Goal: Check status: Check status

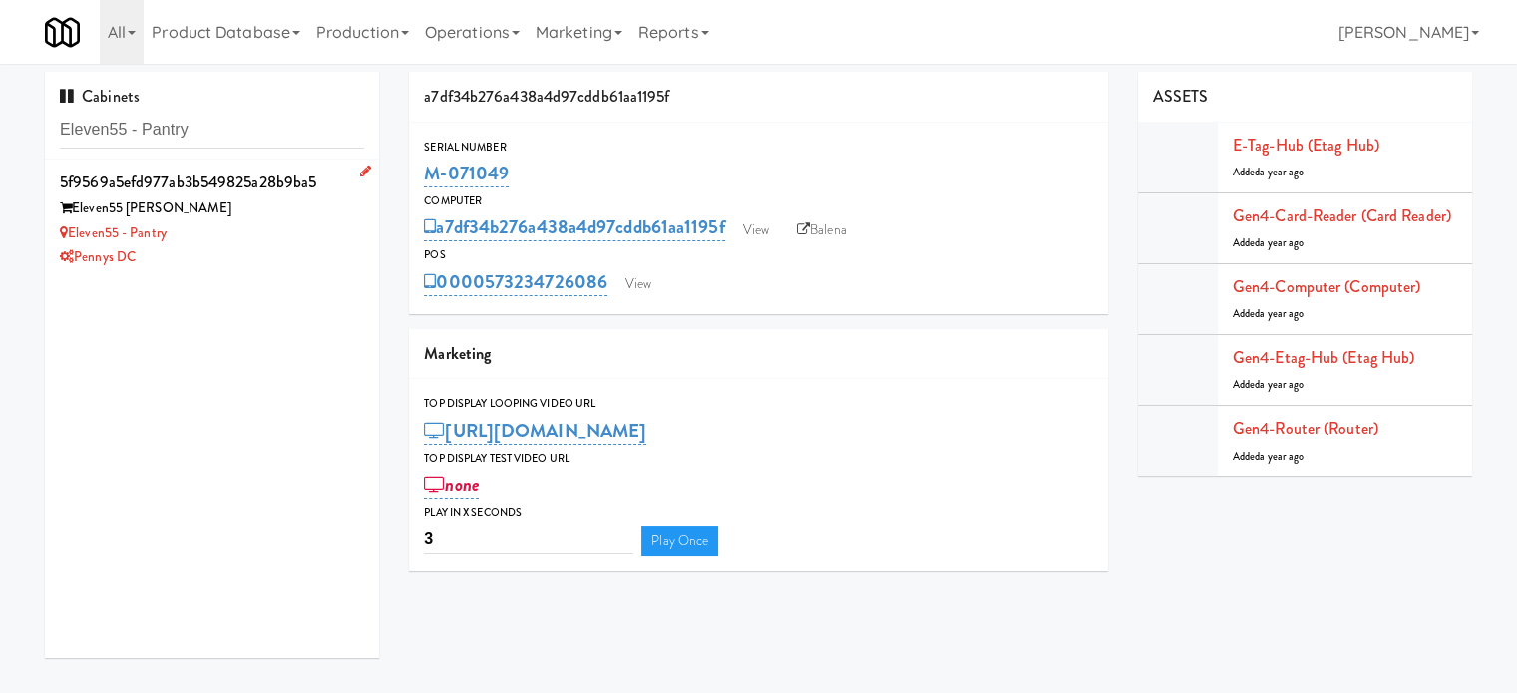
type input "Eleven55 - Pantry"
click at [295, 249] on div "Pennys DC" at bounding box center [212, 257] width 304 height 25
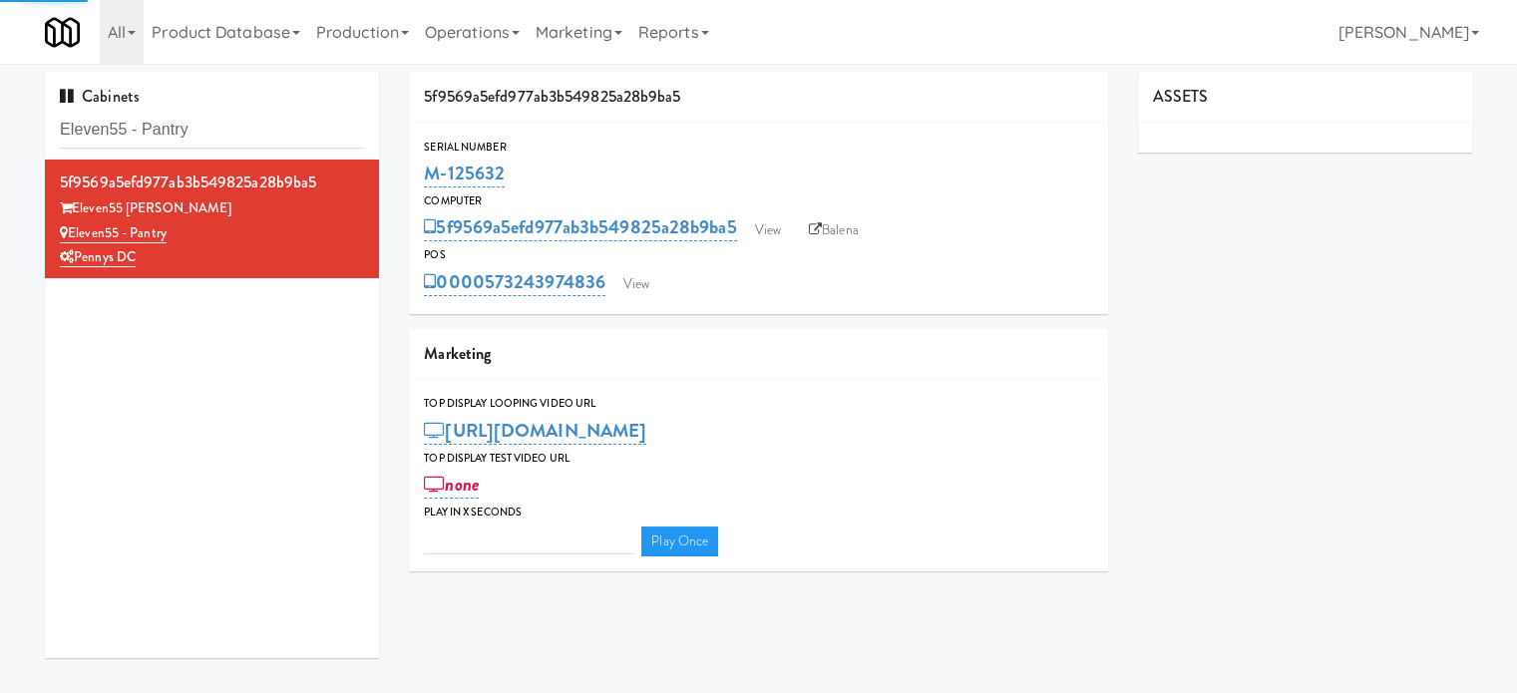
type input "3"
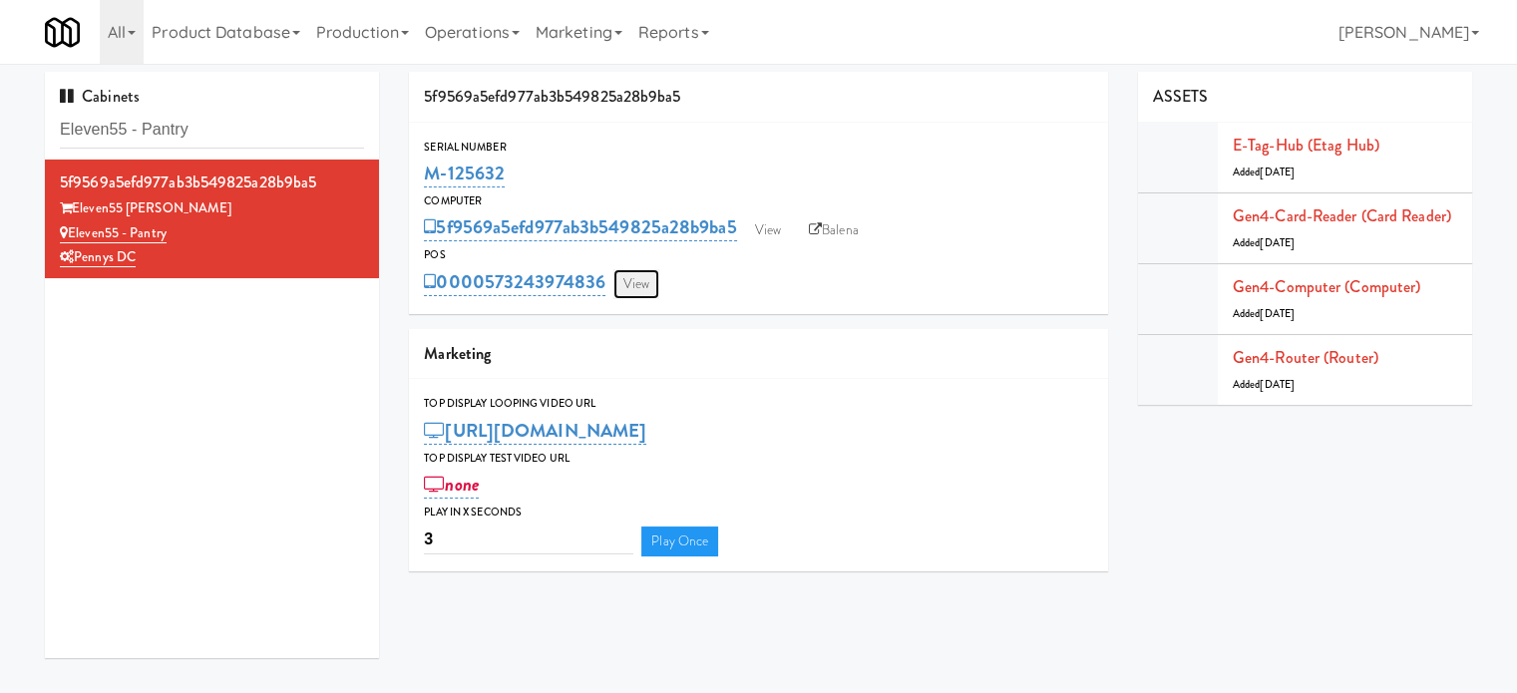
click at [638, 286] on link "View" at bounding box center [636, 284] width 46 height 30
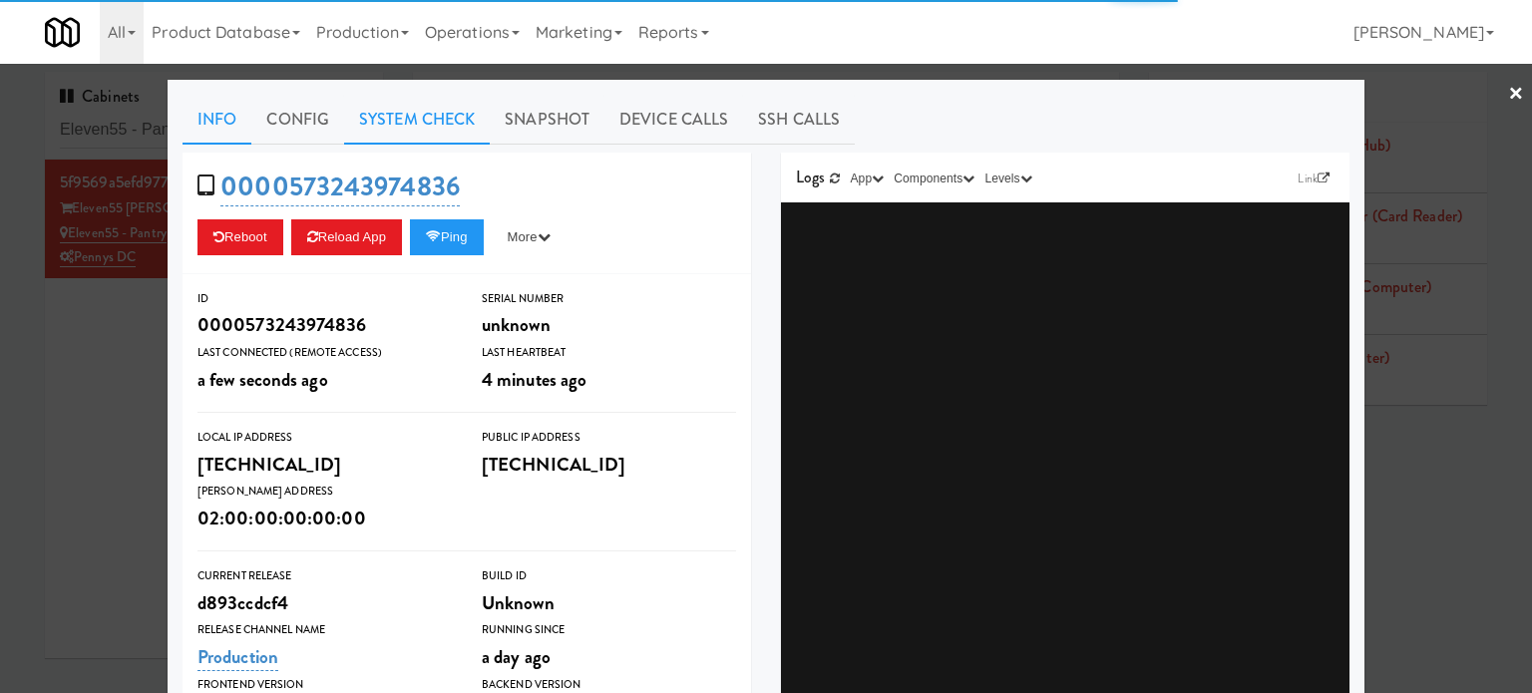
click at [418, 120] on link "System Check" at bounding box center [417, 120] width 146 height 50
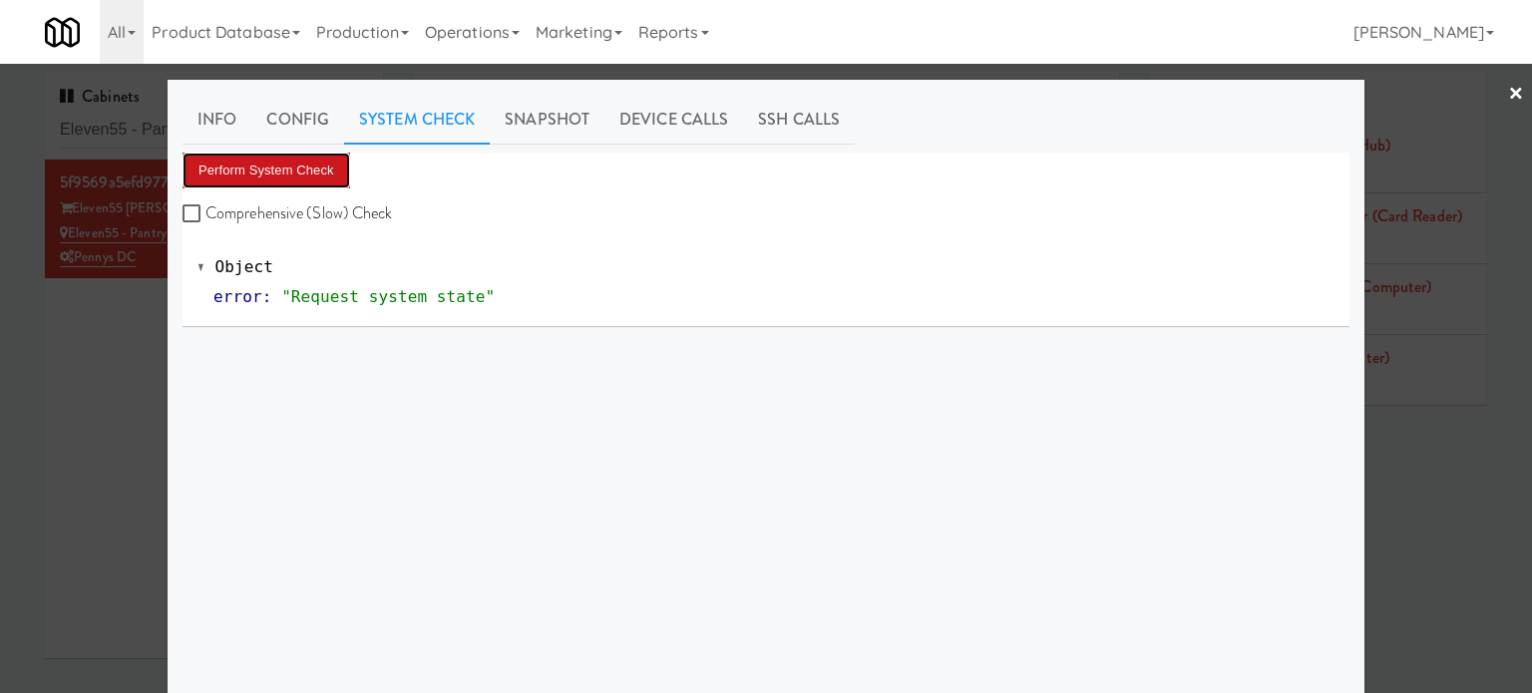
click at [274, 169] on button "Perform System Check" at bounding box center [267, 171] width 168 height 36
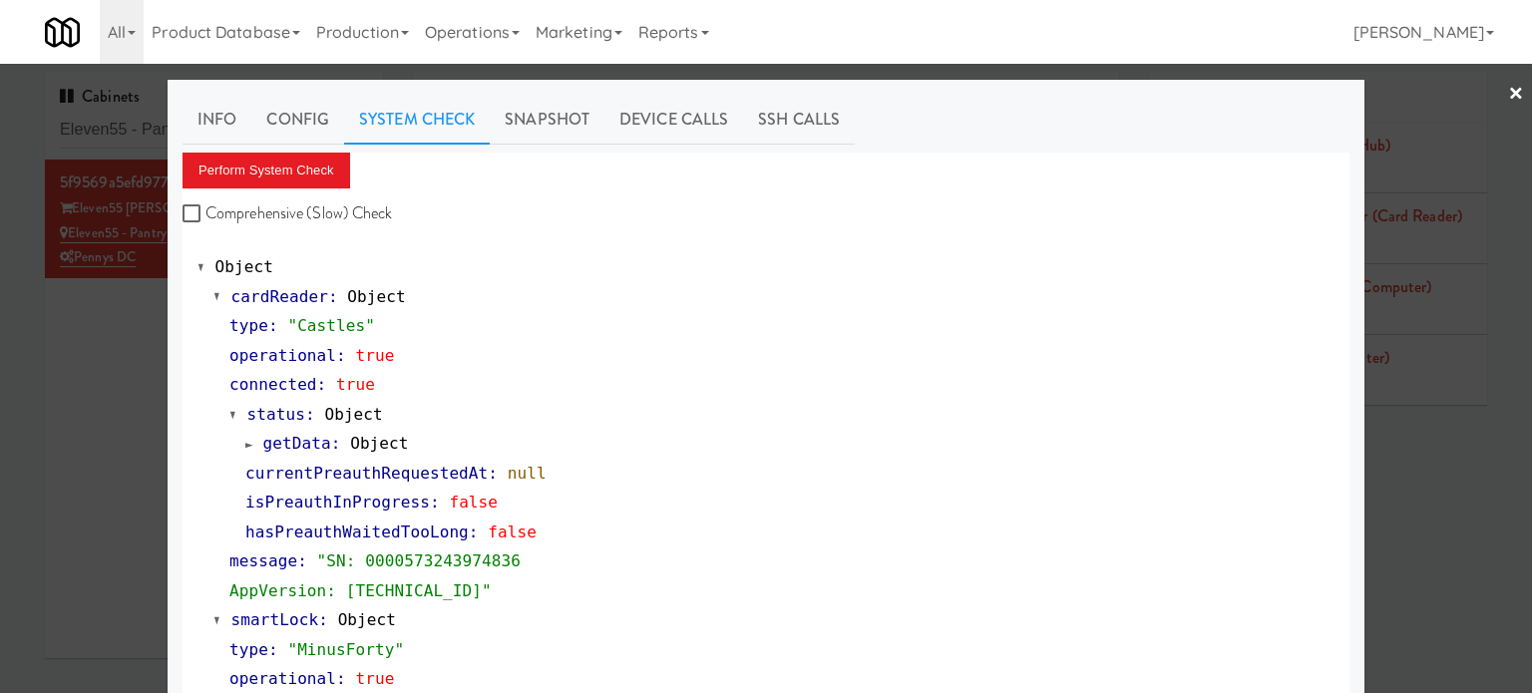
click at [104, 334] on div at bounding box center [766, 346] width 1532 height 693
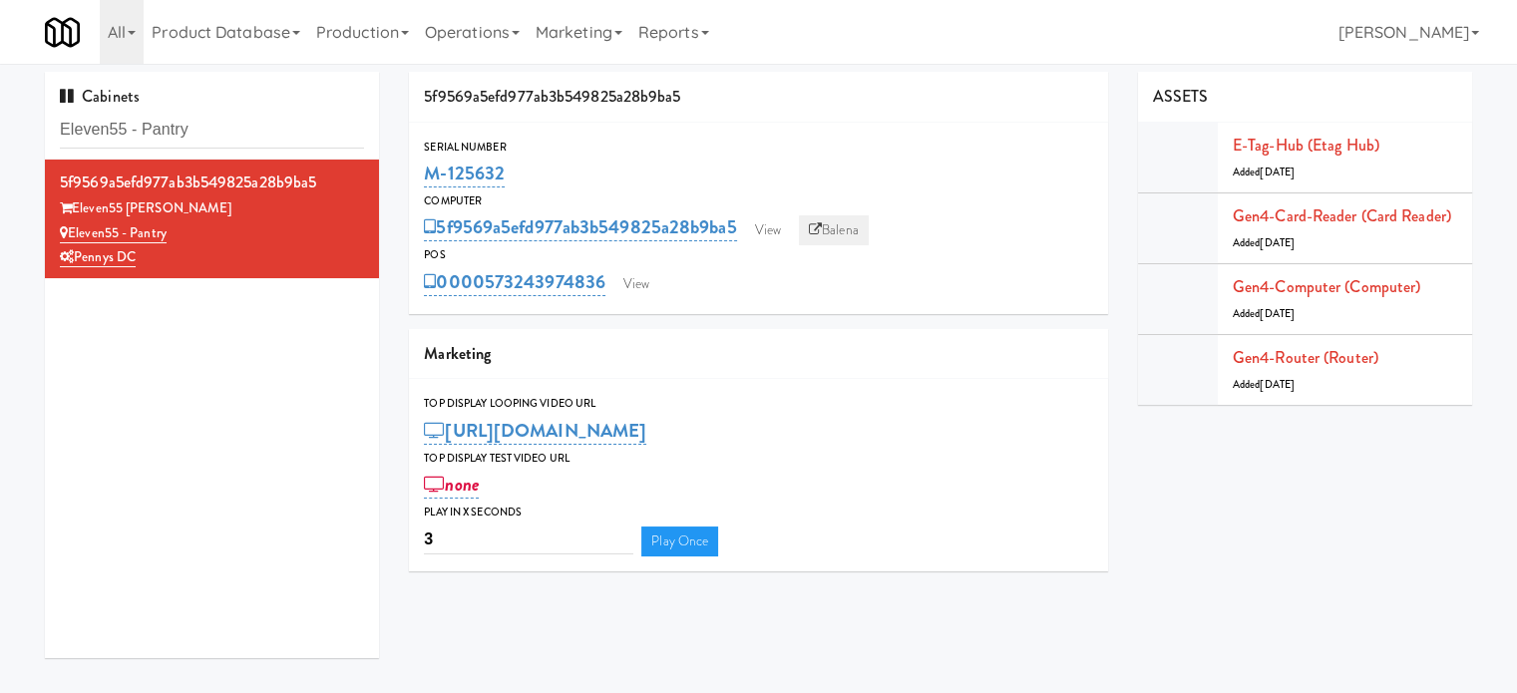
click at [869, 234] on link "Balena" at bounding box center [834, 230] width 70 height 30
click at [259, 146] on input "Eleven55 - Pantry" at bounding box center [212, 130] width 304 height 37
click at [259, 142] on input "Eleven55 - Pantry" at bounding box center [212, 130] width 304 height 37
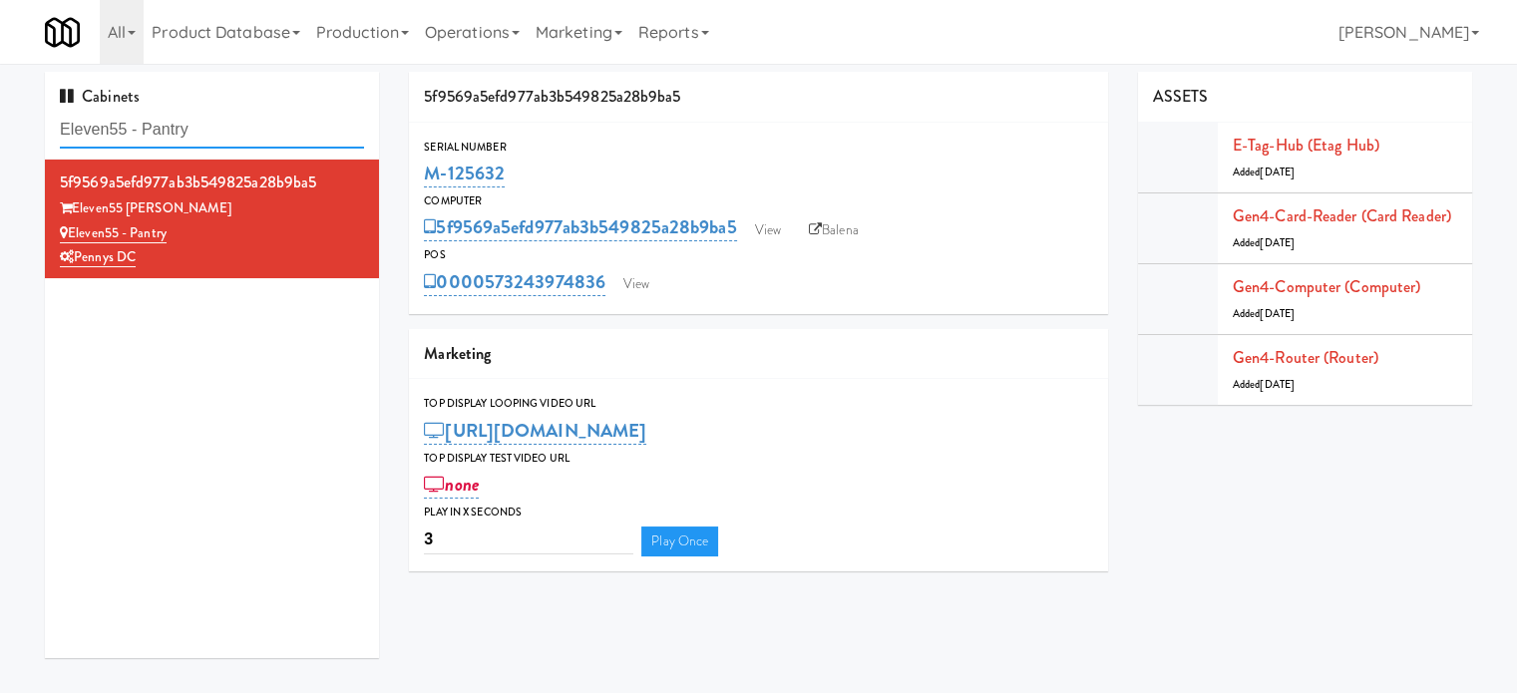
click at [259, 142] on input "Eleven55 - Pantry" at bounding box center [212, 130] width 304 height 37
click at [260, 142] on input "Eleven55 - Pantry" at bounding box center [212, 130] width 304 height 37
paste input "Axis Combo"
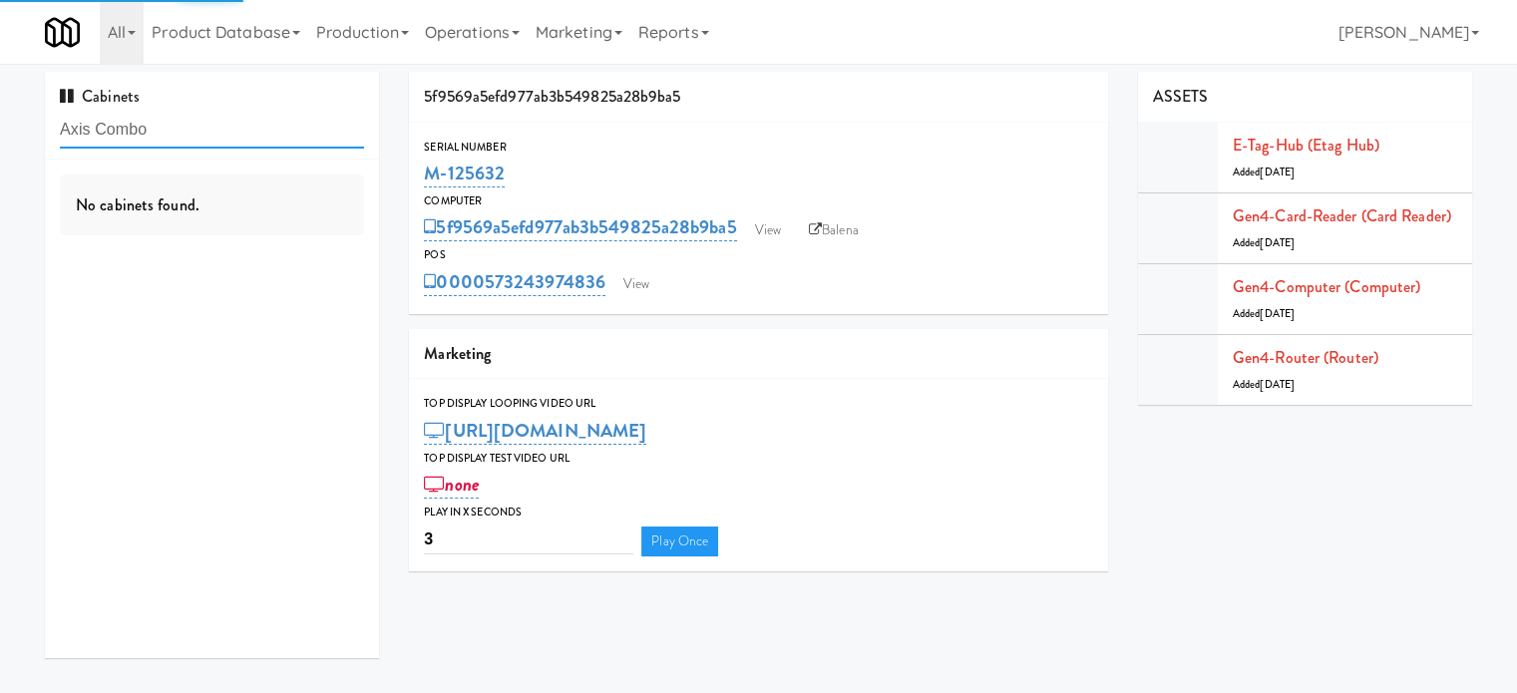
type input "Axis Combo"
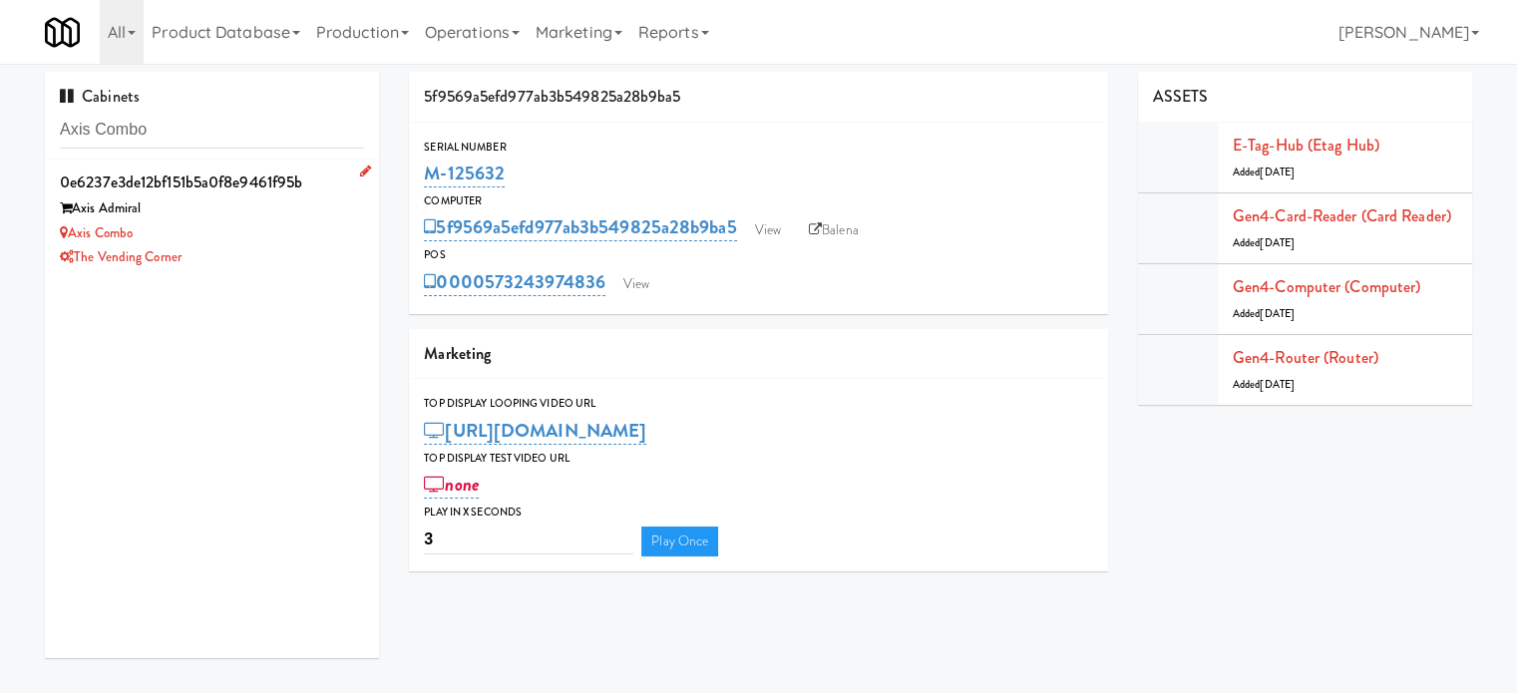
click at [259, 238] on div "Axis Combo" at bounding box center [212, 233] width 304 height 25
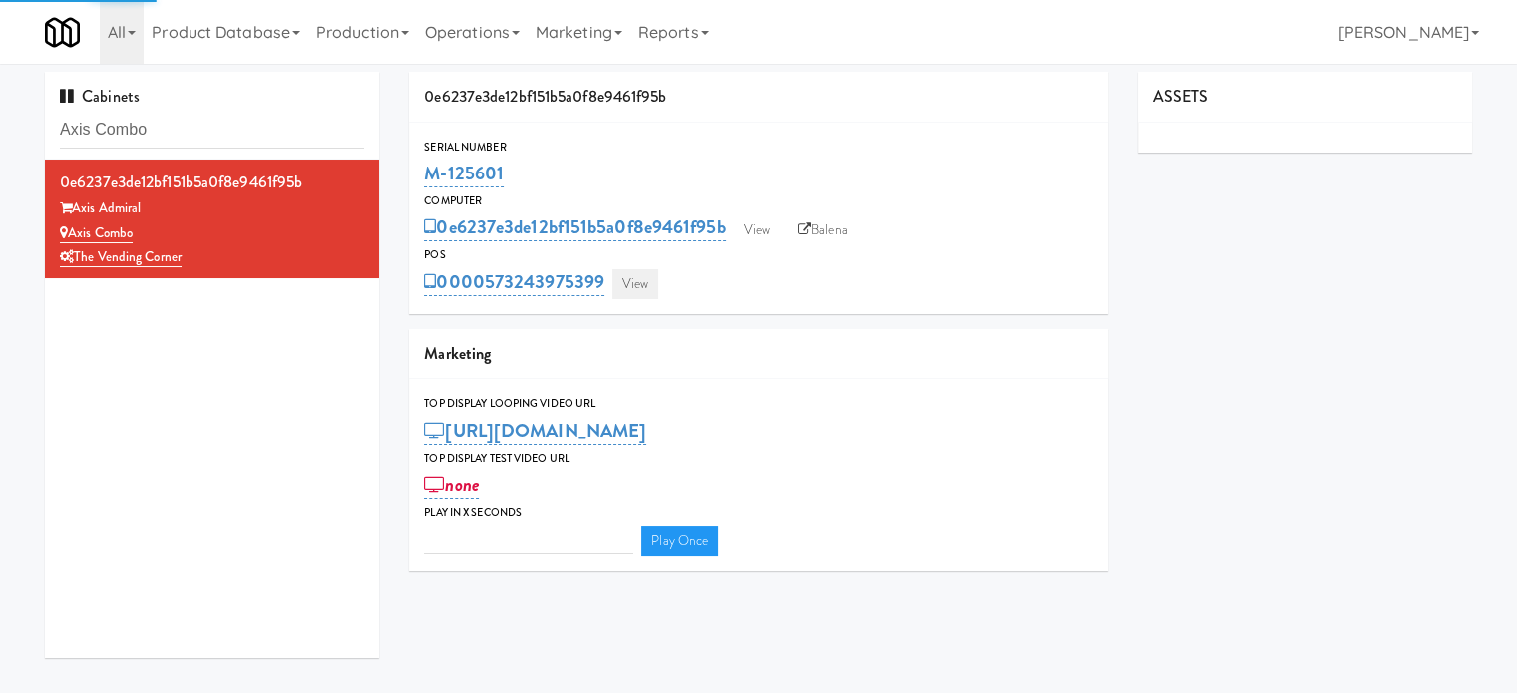
type input "3"
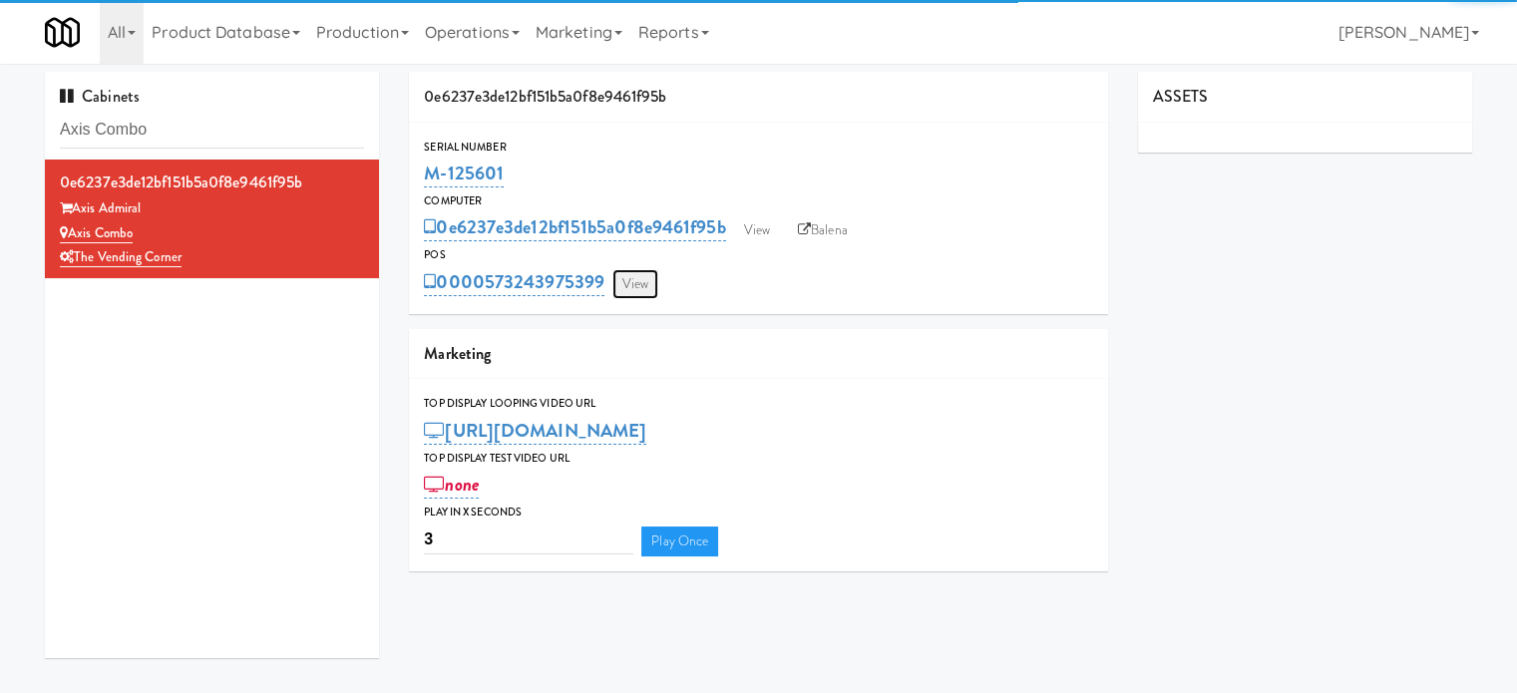
click at [642, 283] on link "View" at bounding box center [635, 284] width 46 height 30
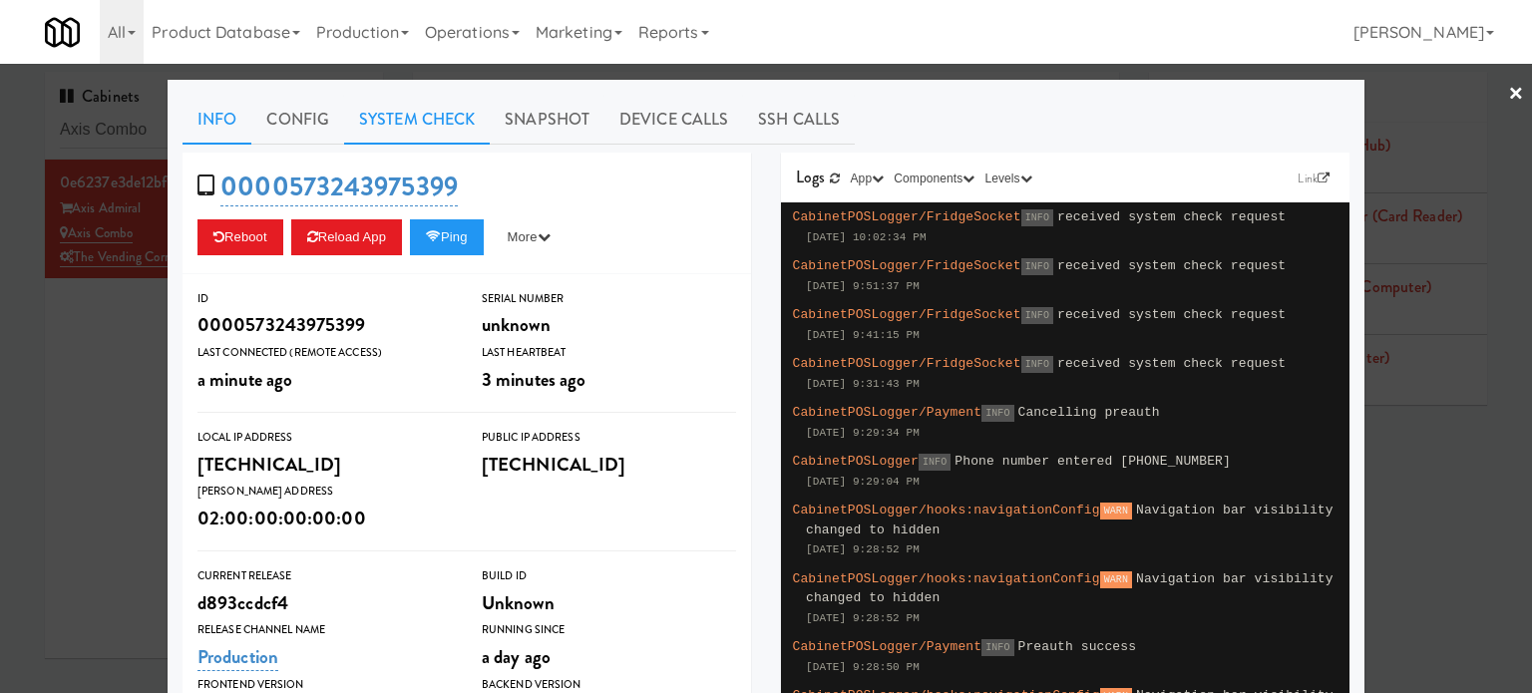
click at [422, 111] on link "System Check" at bounding box center [417, 120] width 146 height 50
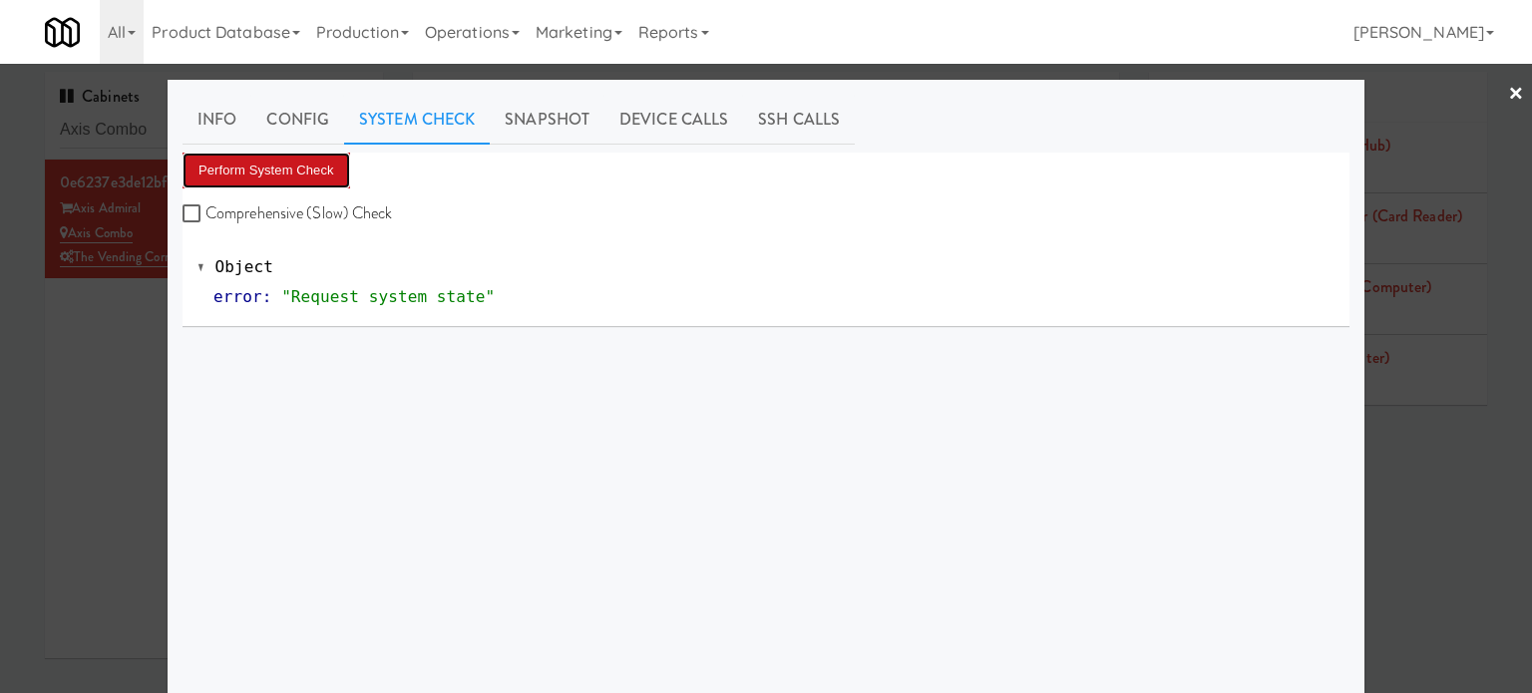
click at [275, 170] on button "Perform System Check" at bounding box center [267, 171] width 168 height 36
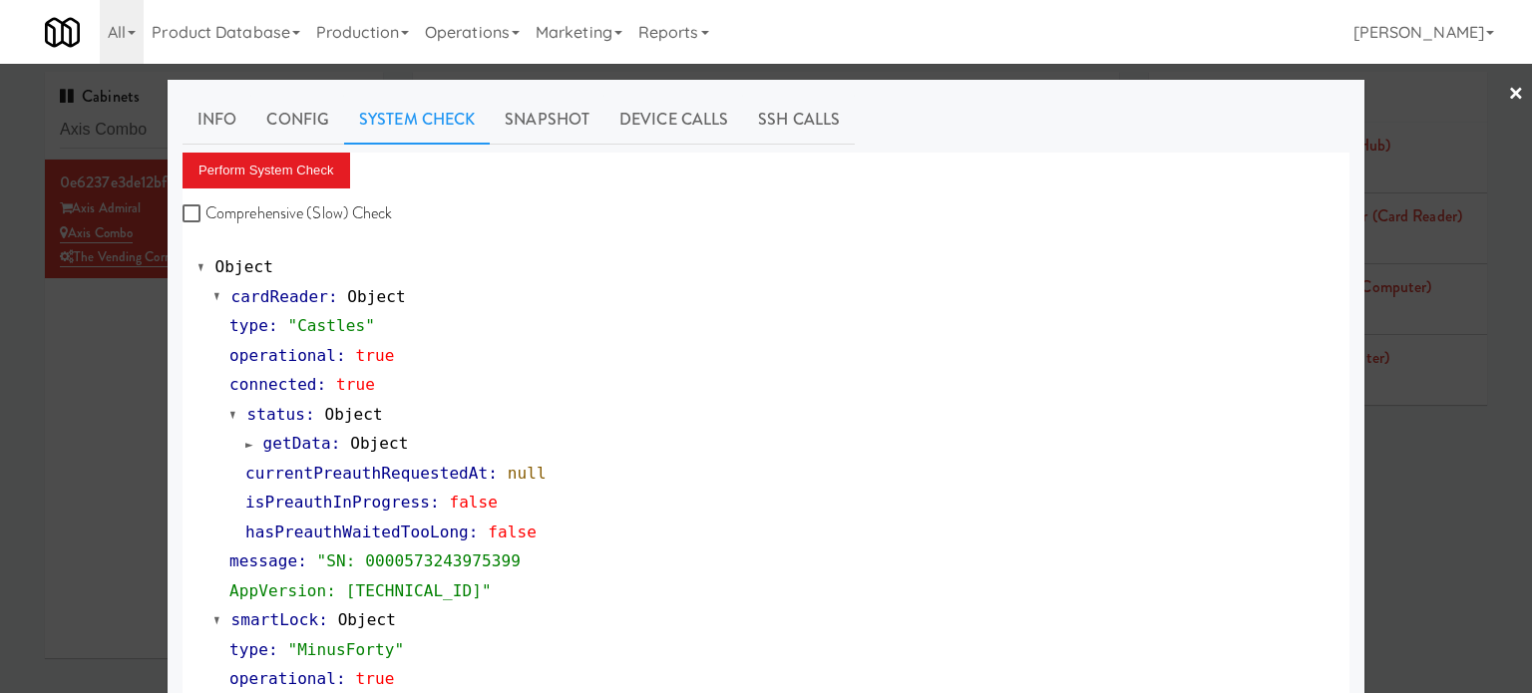
drag, startPoint x: 116, startPoint y: 377, endPoint x: 165, endPoint y: 293, distance: 97.0
click at [114, 377] on div at bounding box center [766, 346] width 1532 height 693
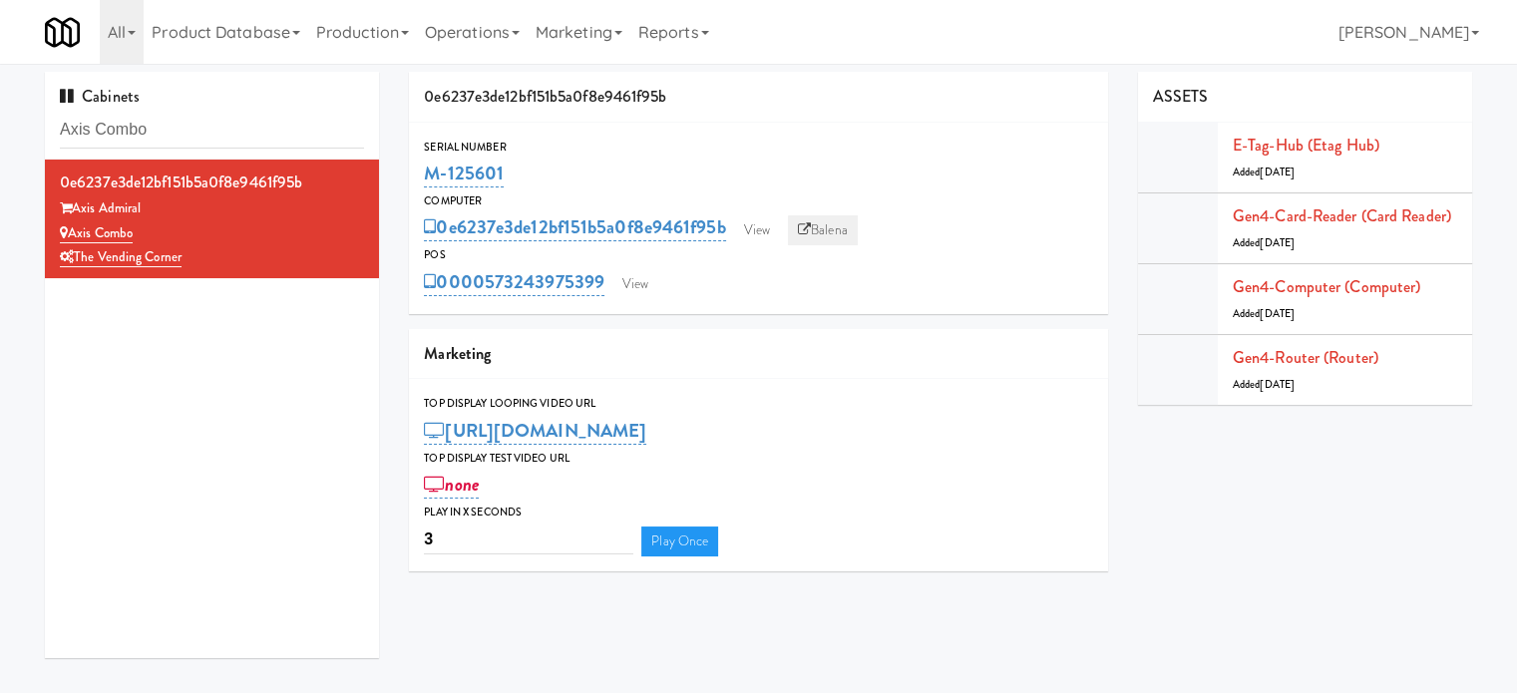
click at [822, 239] on link "Balena" at bounding box center [823, 230] width 70 height 30
click at [205, 129] on input "Axis Combo" at bounding box center [212, 130] width 304 height 37
paste input "481 on [PERSON_NAME]"
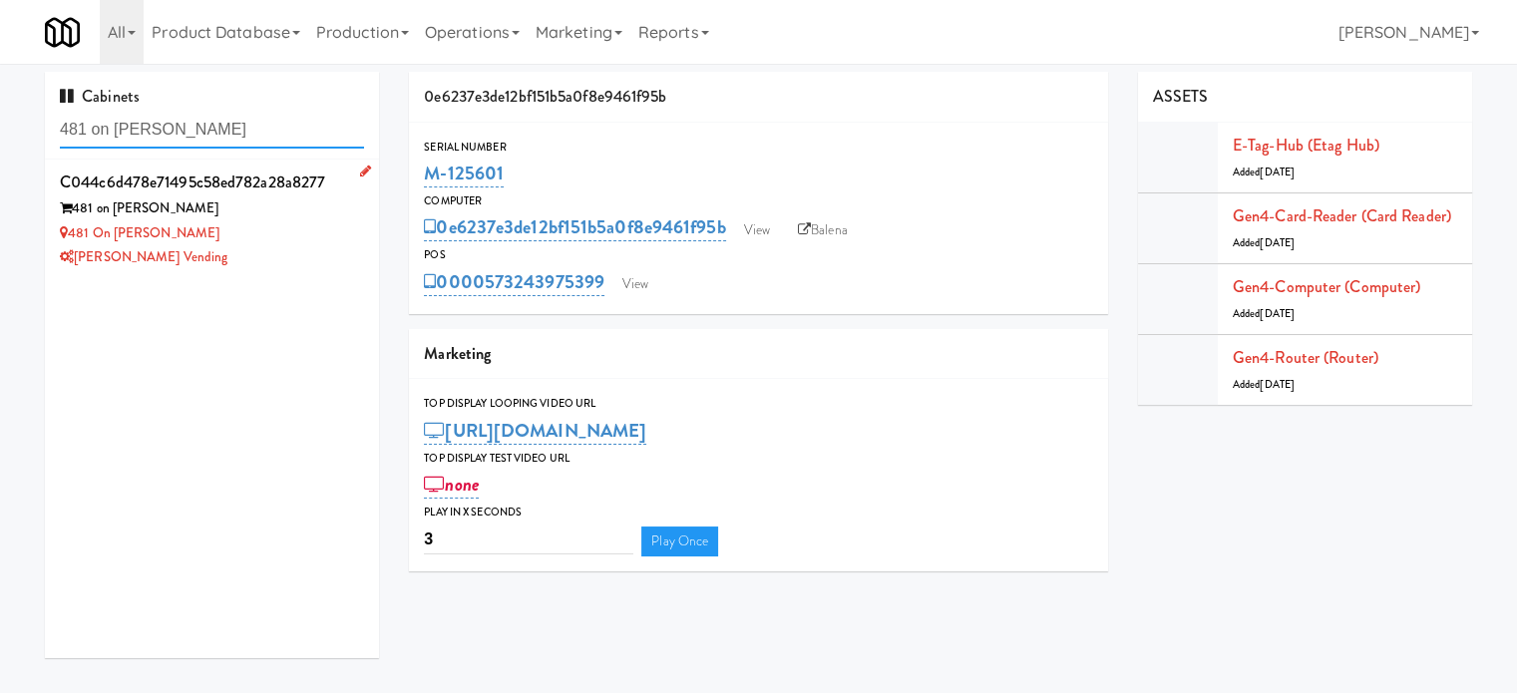
type input "481 on [PERSON_NAME]"
click at [285, 263] on div "[PERSON_NAME] Vending" at bounding box center [212, 257] width 304 height 25
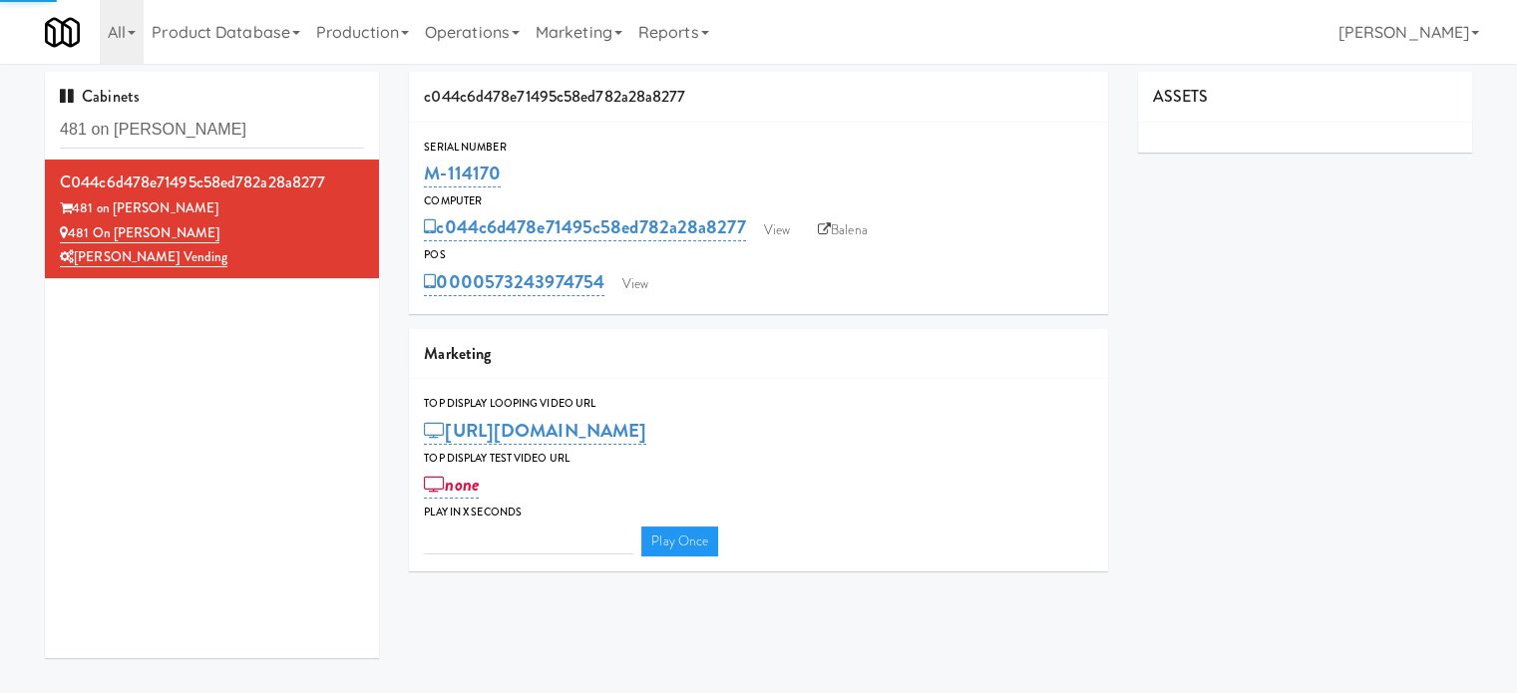
type input "3"
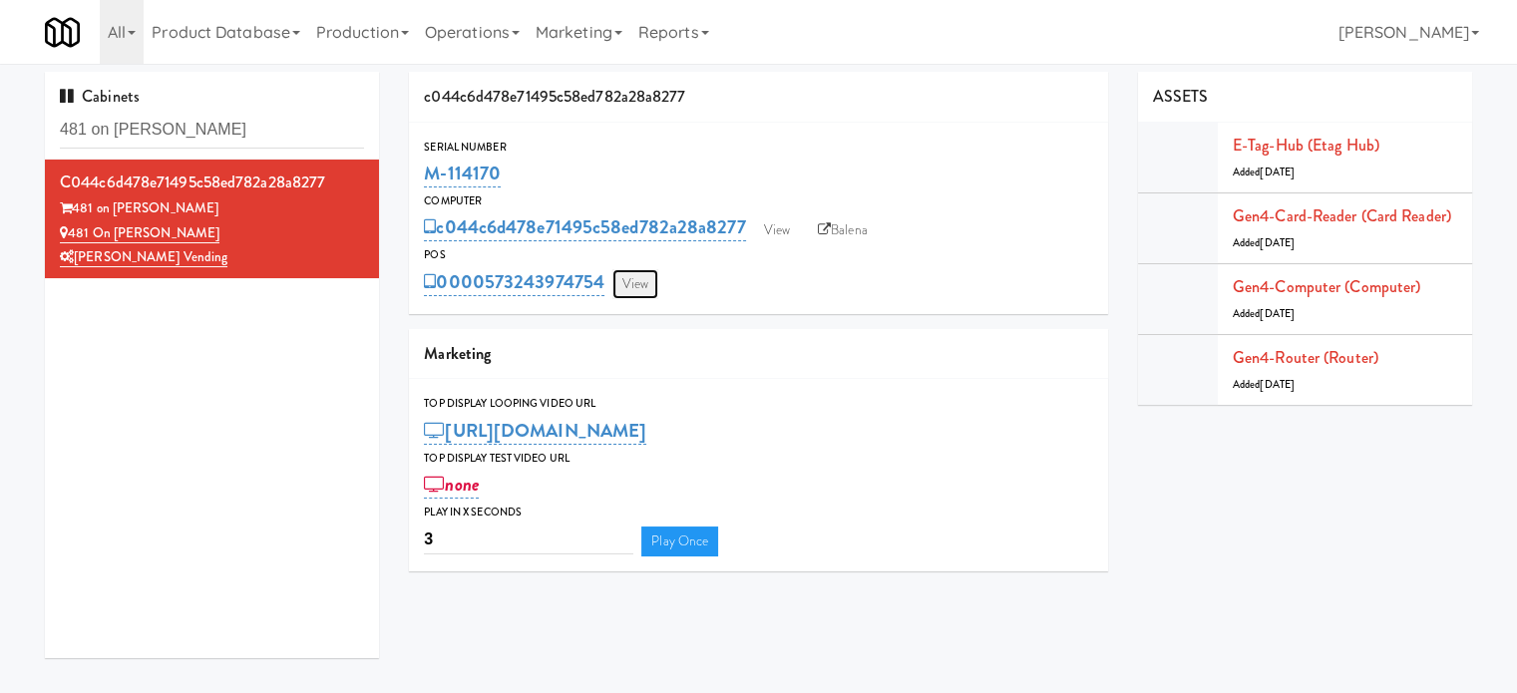
click at [648, 286] on link "View" at bounding box center [635, 284] width 46 height 30
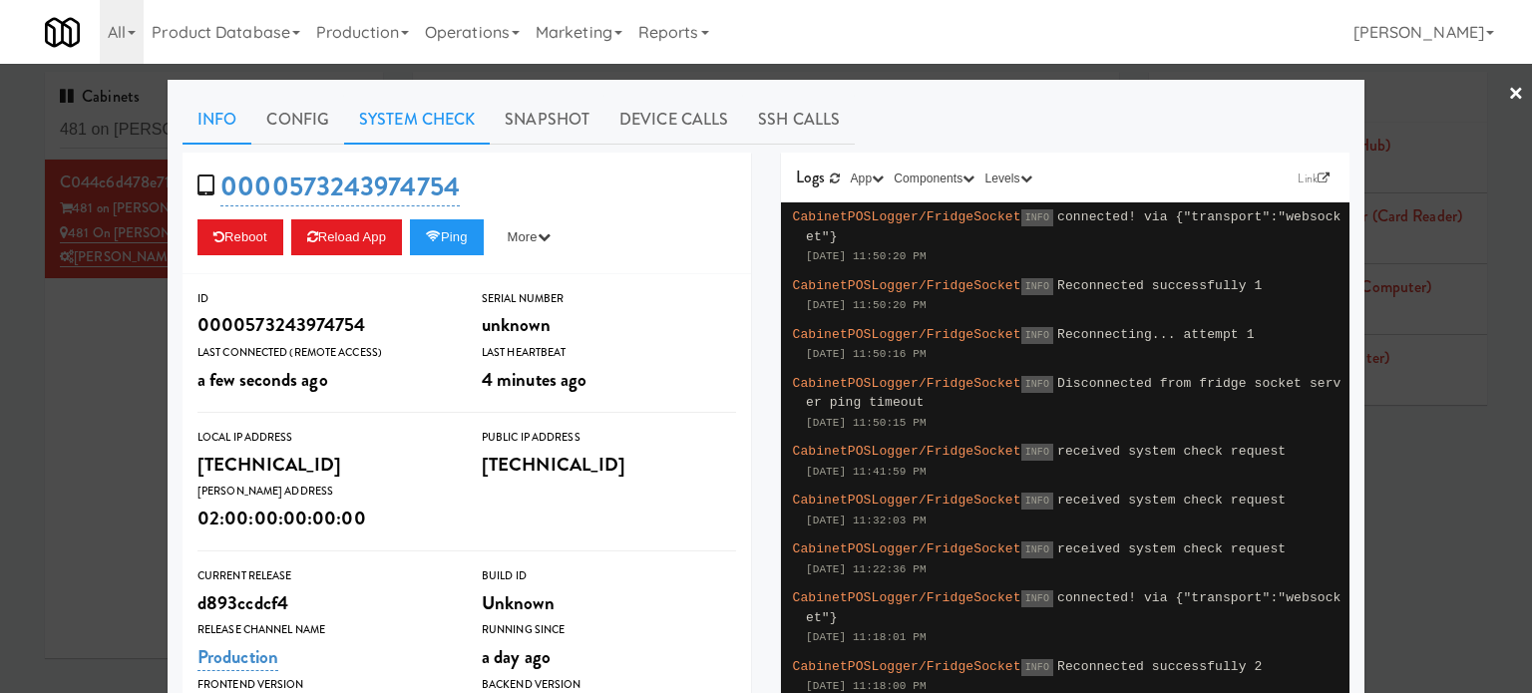
click at [402, 127] on link "System Check" at bounding box center [417, 120] width 146 height 50
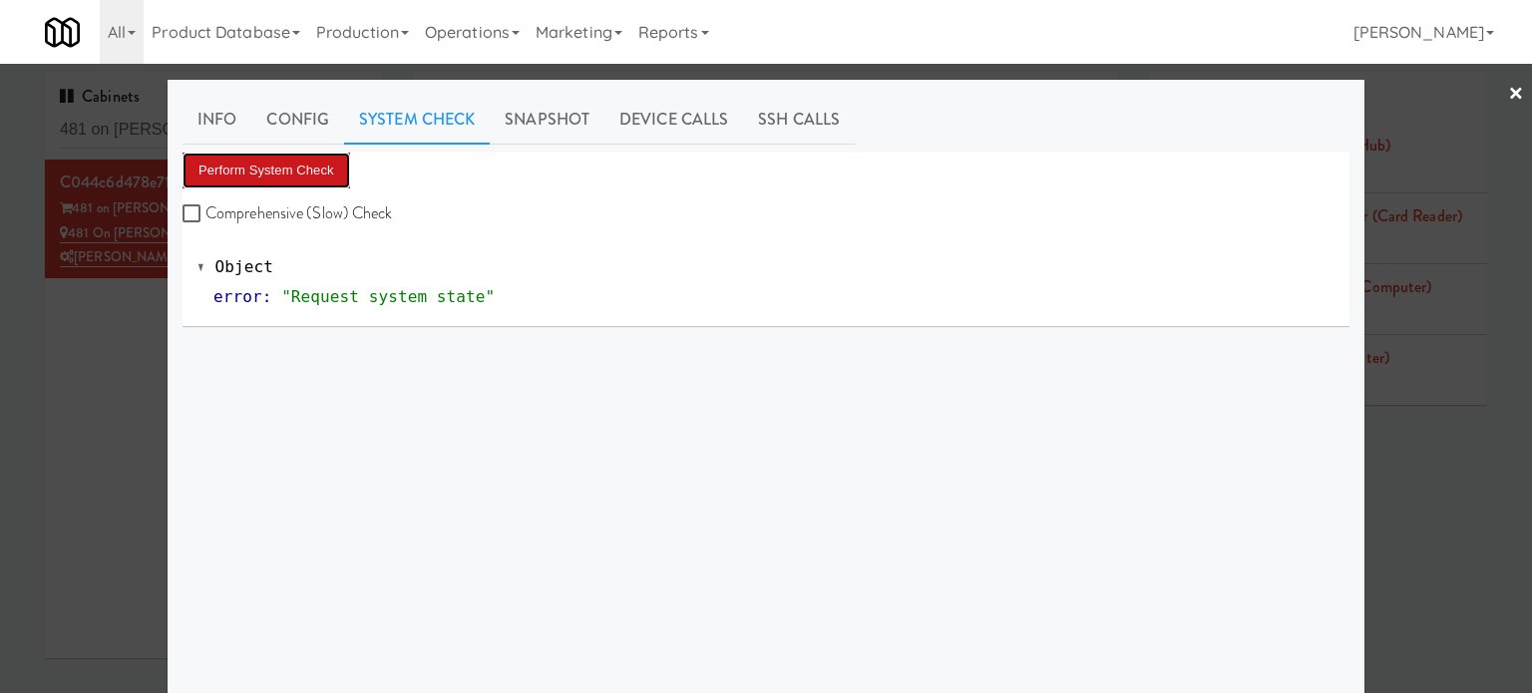
click at [284, 170] on button "Perform System Check" at bounding box center [267, 171] width 168 height 36
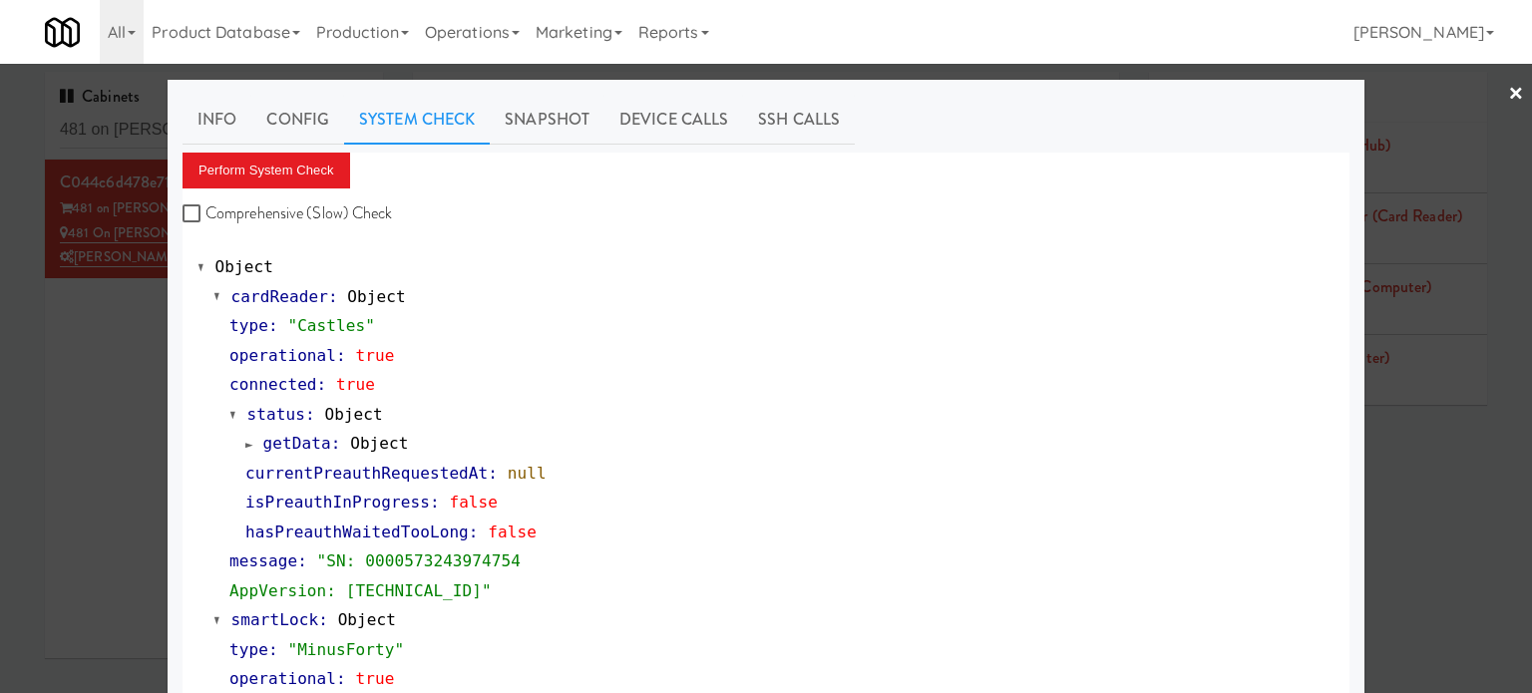
click at [75, 396] on div at bounding box center [766, 346] width 1532 height 693
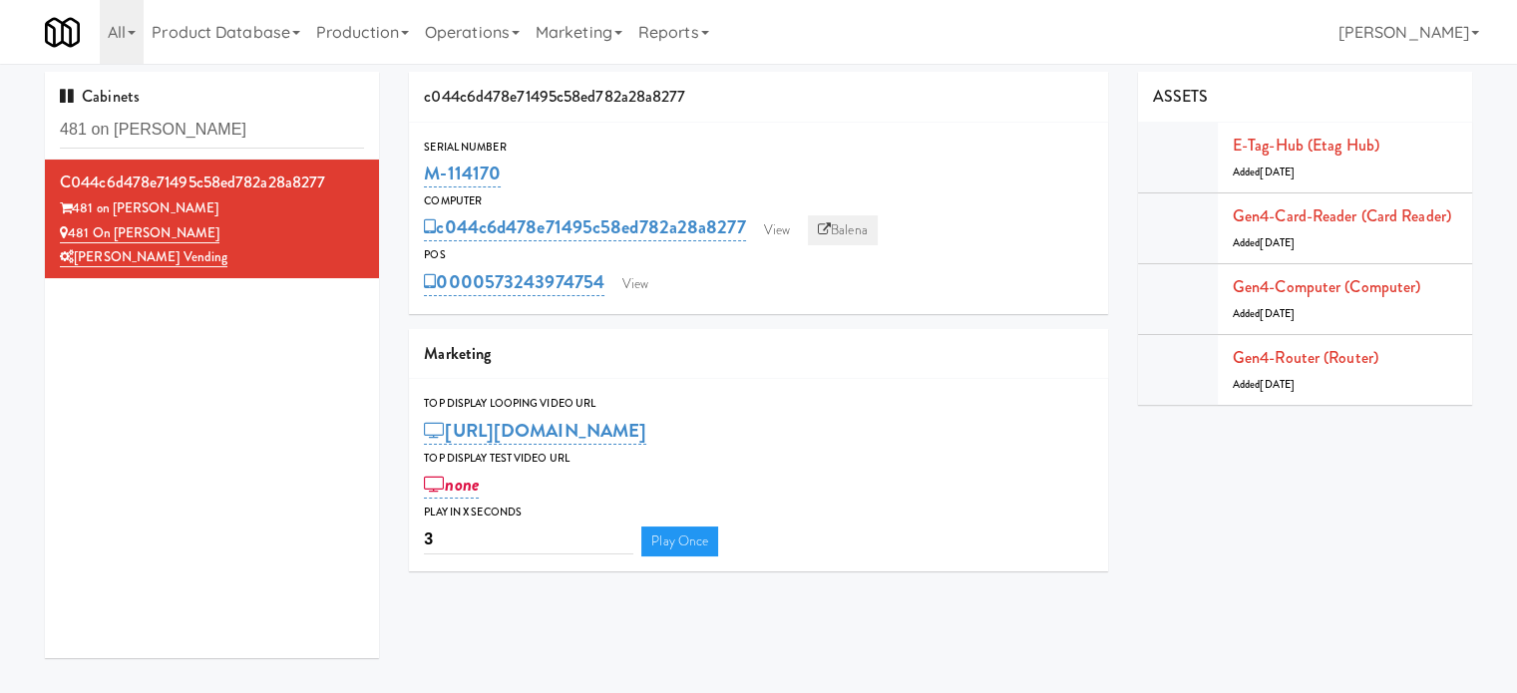
click at [864, 230] on link "Balena" at bounding box center [843, 230] width 70 height 30
click at [265, 145] on input "481 on [PERSON_NAME]" at bounding box center [212, 130] width 304 height 37
click at [270, 132] on input "481 on [PERSON_NAME]" at bounding box center [212, 130] width 304 height 37
click at [270, 145] on input "481 on [PERSON_NAME]" at bounding box center [212, 130] width 304 height 37
click at [861, 236] on link "Balena" at bounding box center [843, 230] width 70 height 30
